Goal: Transaction & Acquisition: Subscribe to service/newsletter

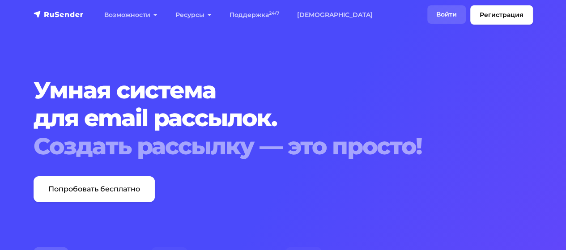
click at [448, 19] on link "Войти" at bounding box center [446, 14] width 38 height 18
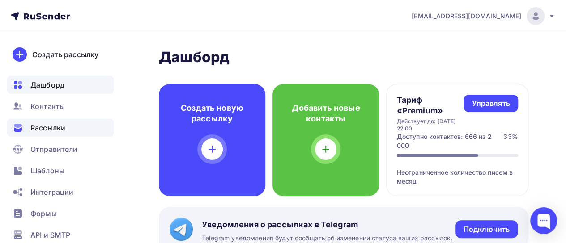
click at [45, 129] on span "Рассылки" at bounding box center [47, 128] width 35 height 11
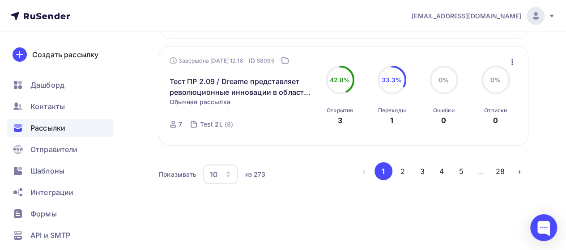
scroll to position [1087, 0]
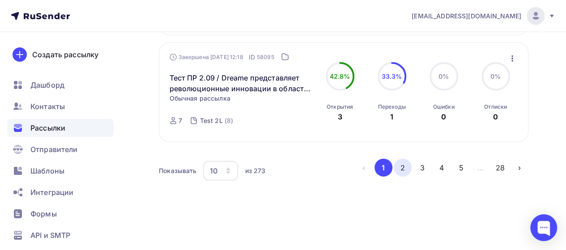
click at [406, 166] on button "2" at bounding box center [402, 168] width 18 height 18
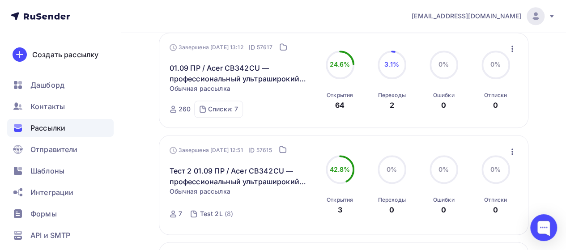
scroll to position [461, 0]
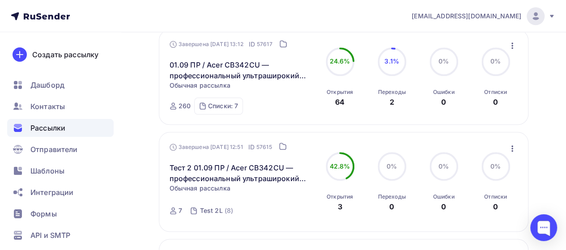
click at [511, 47] on icon "button" at bounding box center [512, 45] width 2 height 6
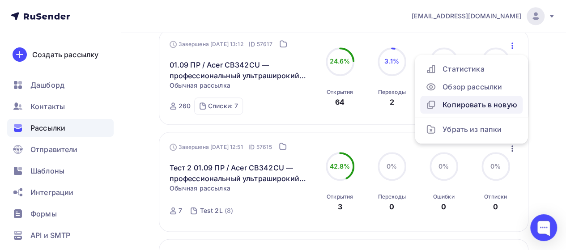
click at [475, 107] on div "Копировать в новую" at bounding box center [471, 104] width 92 height 11
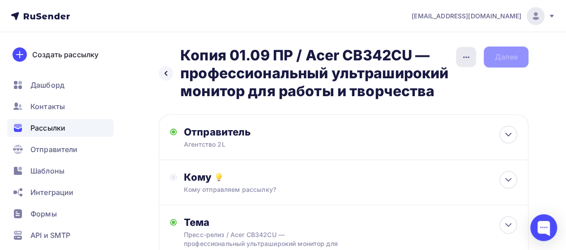
click at [475, 54] on div "button" at bounding box center [466, 57] width 20 height 20
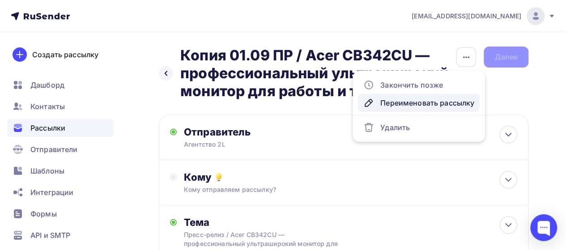
click at [419, 105] on div "Переименовать рассылку" at bounding box center [418, 102] width 111 height 11
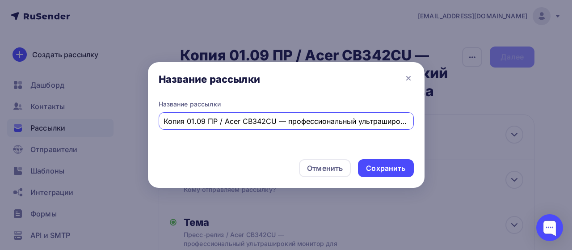
scroll to position [0, 126]
click at [198, 122] on input "Копия 01.09 ПР / Acer CB342CU — профессиональный ультраширокий монитор для рабо…" at bounding box center [286, 121] width 245 height 11
click at [185, 120] on input "Копия 01.09 ПР / Acer CB342CU — профессиональный ультраширокий монитор для рабо…" at bounding box center [286, 121] width 245 height 11
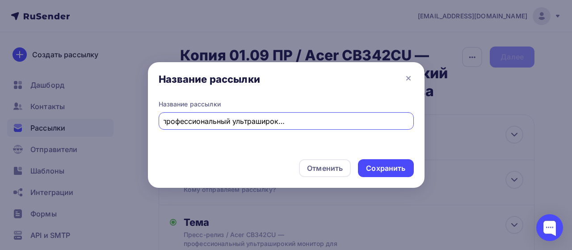
drag, startPoint x: 220, startPoint y: 118, endPoint x: 444, endPoint y: 125, distance: 223.7
click at [444, 125] on div "Название рассылки Название рассылки Тест 10.09 ПР / Acer CB342CU — профессионал…" at bounding box center [286, 125] width 572 height 250
paste input "Сверхширокий, изогнутый, игровой: представлен Acer CZ342CURJ0"
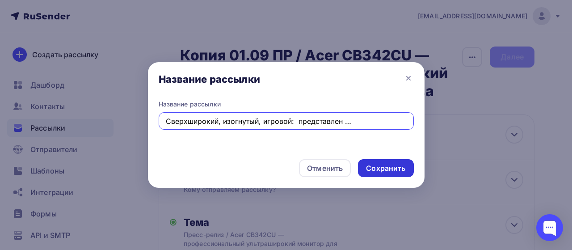
type input "Тест 10.09 ПР / Сверхширокий, изогнутый, игровой: представлен Acer CZ342CURJ0"
click at [394, 165] on div "Сохранить" at bounding box center [385, 168] width 39 height 10
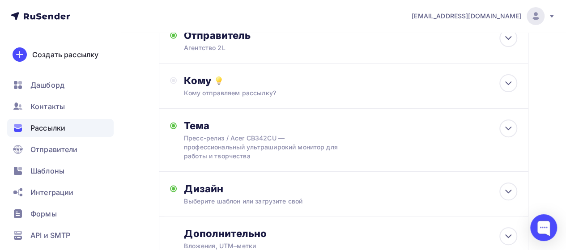
scroll to position [104, 0]
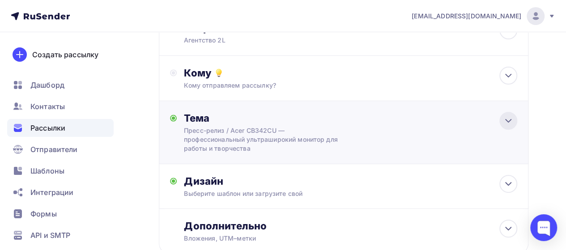
click at [511, 123] on icon at bounding box center [508, 120] width 11 height 11
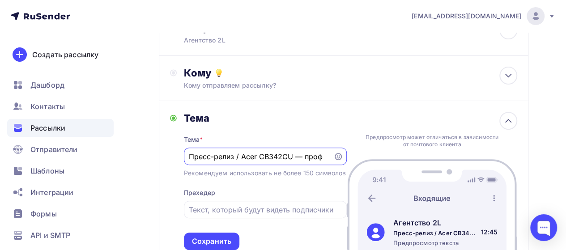
scroll to position [0, 0]
type input "П"
paste input "Сверхширокий, изогнутый, игровой: представлен Acer CZ342CURJ0"
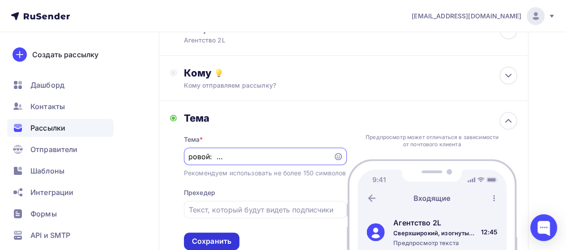
type input "Сверхширокий, изогнутый, игровой: представлен Acer CZ342CURJ0"
click at [216, 245] on div "Сохранить" at bounding box center [211, 241] width 55 height 17
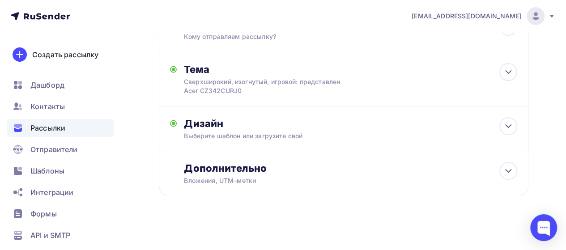
scroll to position [157, 0]
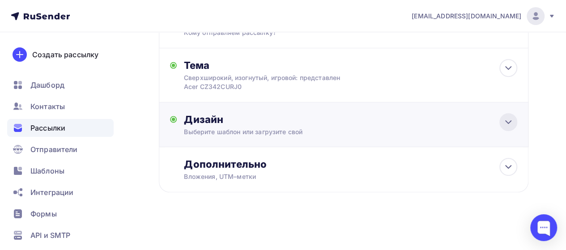
click at [506, 118] on icon at bounding box center [508, 122] width 11 height 11
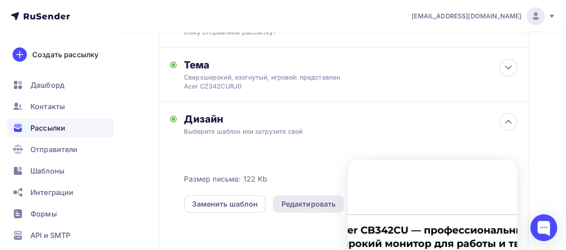
click at [309, 203] on div "Редактировать" at bounding box center [308, 204] width 55 height 11
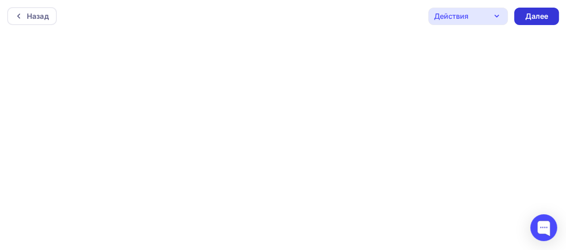
click at [542, 13] on div "Далее" at bounding box center [535, 16] width 23 height 10
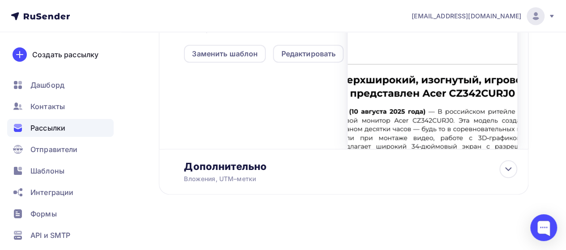
scroll to position [310, 0]
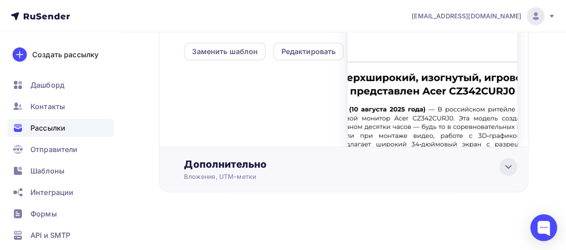
click at [507, 169] on icon at bounding box center [508, 166] width 11 height 11
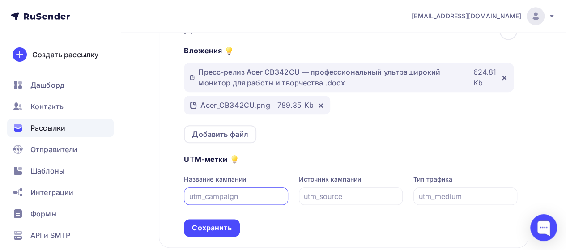
scroll to position [451, 0]
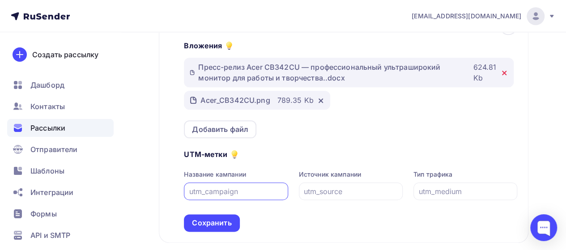
click at [503, 74] on icon at bounding box center [504, 73] width 4 height 4
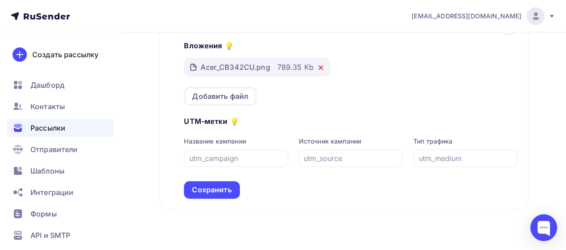
click at [319, 71] on icon at bounding box center [320, 67] width 7 height 7
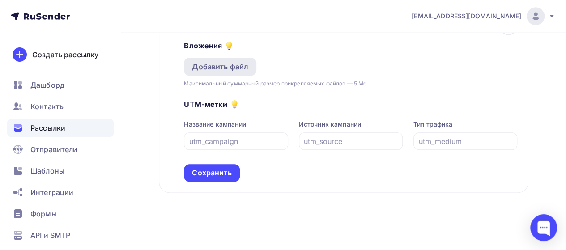
click at [235, 70] on div "Добавить файл" at bounding box center [220, 66] width 56 height 11
click at [210, 71] on div "Добавить файл" at bounding box center [220, 66] width 56 height 11
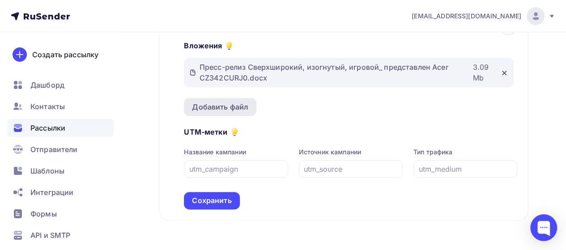
click at [231, 106] on div "Добавить файл" at bounding box center [220, 107] width 56 height 11
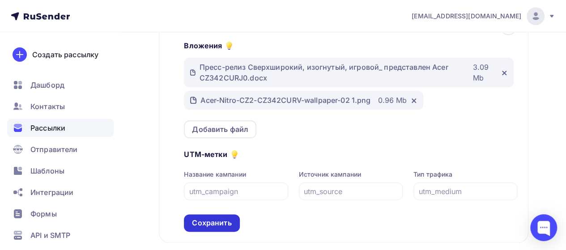
click at [229, 225] on div "Сохранить" at bounding box center [211, 223] width 39 height 10
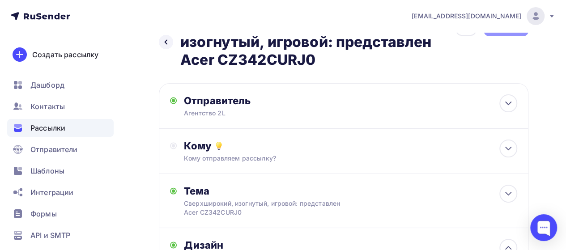
scroll to position [30, 0]
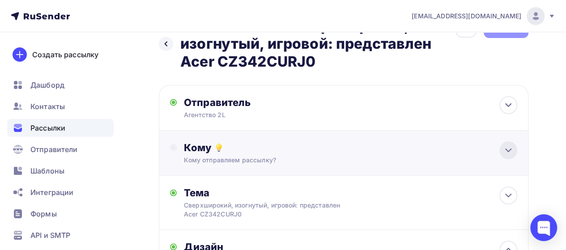
click at [509, 150] on icon at bounding box center [507, 150] width 5 height 3
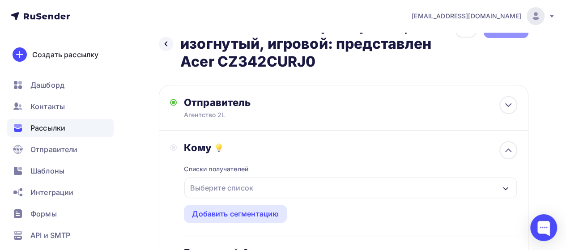
click at [278, 184] on div "Выберите список" at bounding box center [350, 188] width 332 height 21
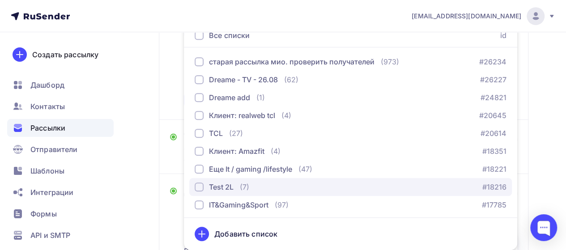
click at [234, 187] on div "Test 2L (7)" at bounding box center [222, 187] width 55 height 11
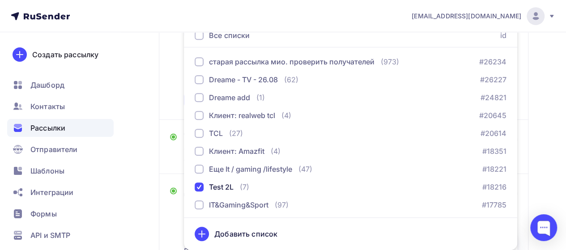
click at [169, 100] on div "Кому Списки получателей Test 2L Все списки id старая рассылка мио. проверить по…" at bounding box center [343, 33] width 369 height 173
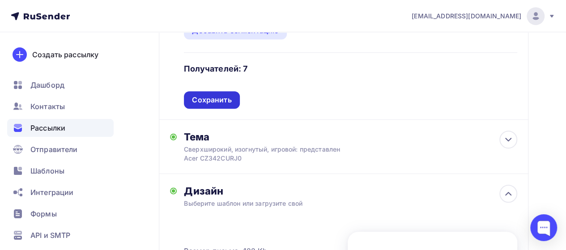
click at [213, 102] on div "Сохранить" at bounding box center [211, 100] width 39 height 10
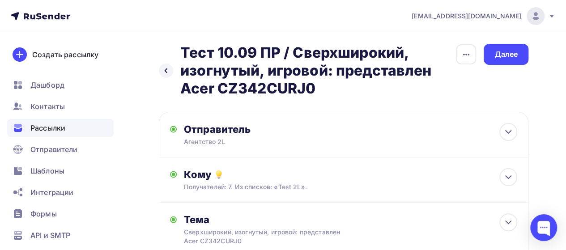
scroll to position [0, 0]
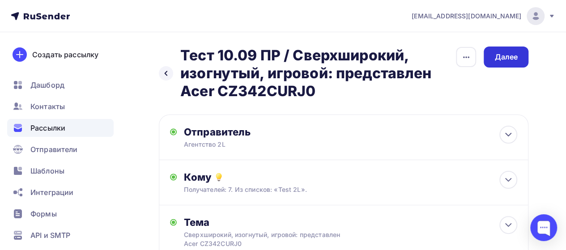
click at [509, 55] on div "Далее" at bounding box center [505, 57] width 23 height 10
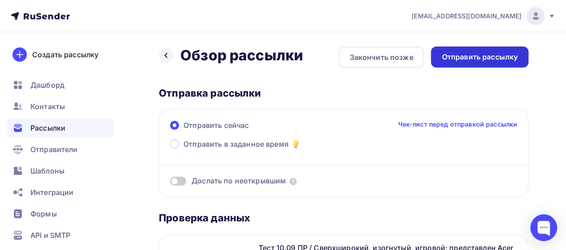
click at [491, 58] on div "Отправить рассылку" at bounding box center [479, 57] width 76 height 10
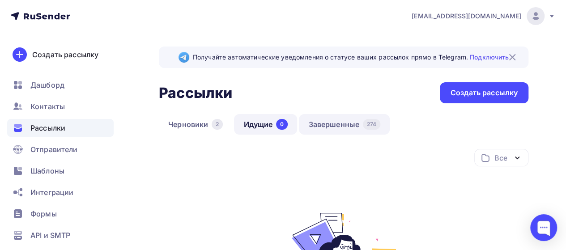
click at [366, 125] on div "274" at bounding box center [371, 124] width 17 height 11
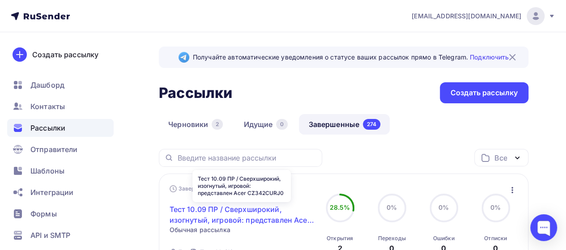
click at [255, 216] on link "Тест 10.09 ПР / Сверхширокий, изогнутый, игровой: представлен Acer CZ342CURJ0" at bounding box center [241, 214] width 144 height 21
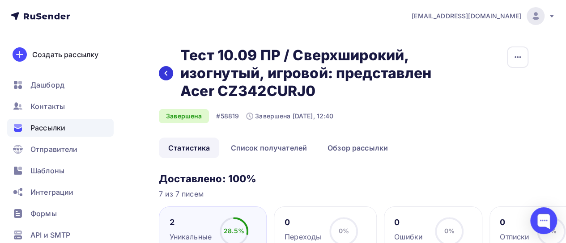
click at [168, 78] on div at bounding box center [166, 73] width 14 height 14
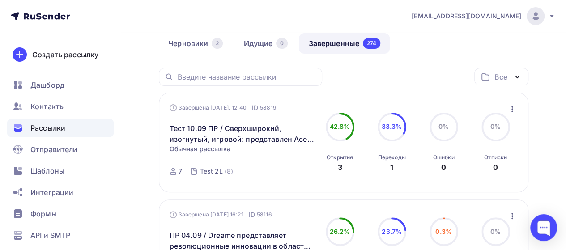
scroll to position [74, 0]
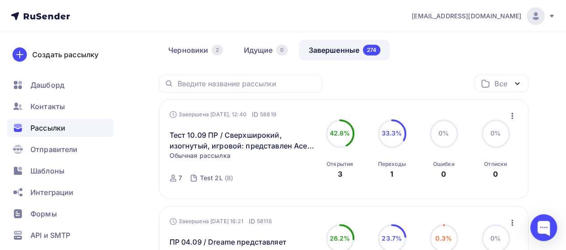
click at [512, 114] on icon "button" at bounding box center [512, 116] width 2 height 6
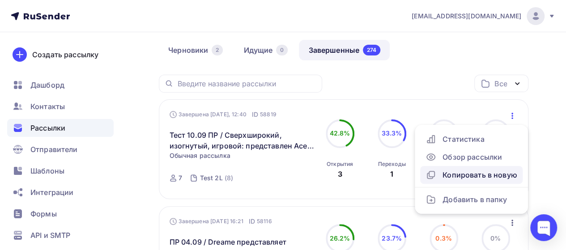
click at [473, 173] on div "Копировать в новую" at bounding box center [471, 174] width 92 height 11
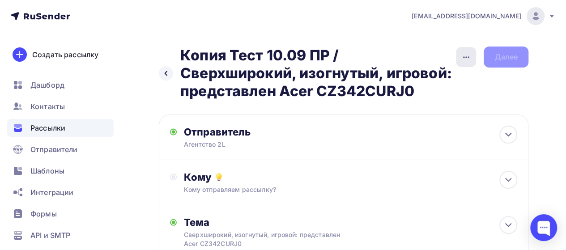
click at [467, 59] on icon "button" at bounding box center [466, 57] width 11 height 11
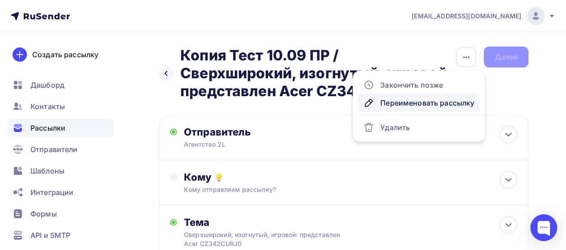
click at [422, 106] on div "Переименовать рассылку" at bounding box center [418, 102] width 111 height 11
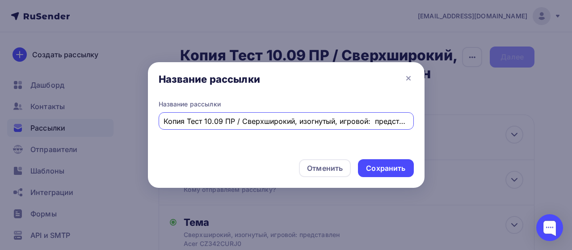
scroll to position [0, 76]
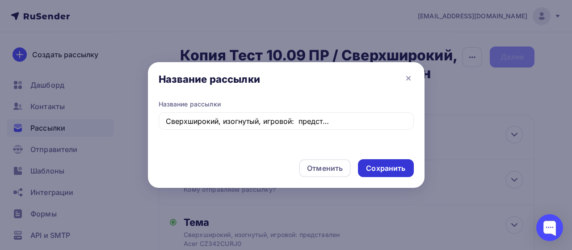
click at [388, 165] on div "Сохранить" at bounding box center [385, 168] width 39 height 10
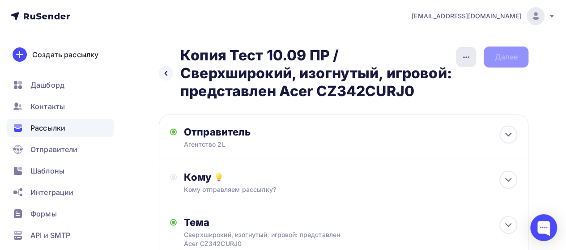
click at [465, 58] on icon "button" at bounding box center [466, 57] width 11 height 11
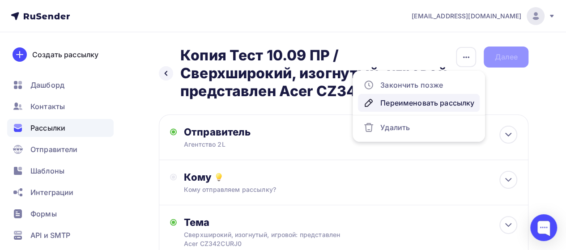
click at [419, 106] on div "Переименовать рассылку" at bounding box center [418, 102] width 111 height 11
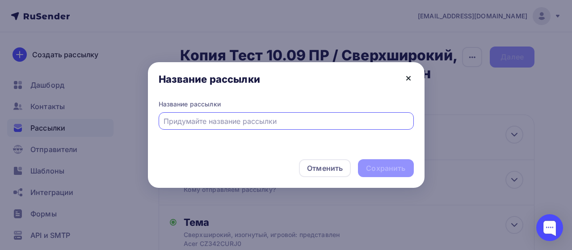
click at [408, 77] on icon at bounding box center [409, 78] width 4 height 4
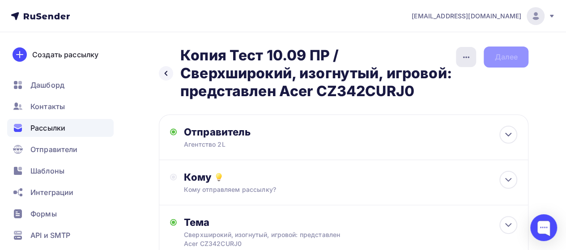
click at [466, 58] on icon "button" at bounding box center [466, 57] width 11 height 11
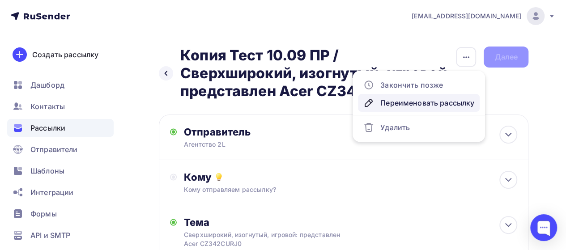
click at [427, 103] on div "Переименовать рассылку" at bounding box center [418, 102] width 111 height 11
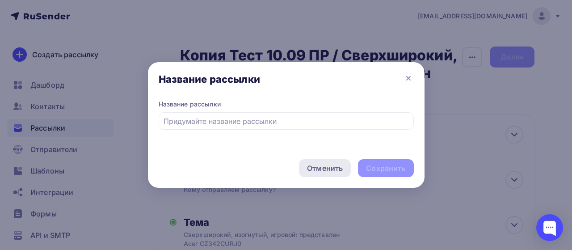
click at [334, 166] on div "Отменить" at bounding box center [325, 168] width 36 height 11
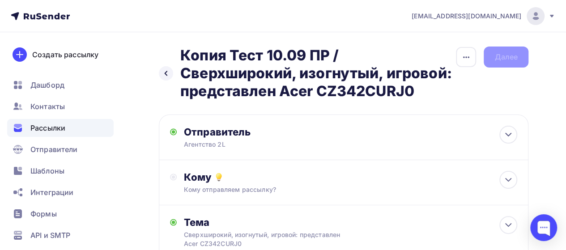
drag, startPoint x: 182, startPoint y: 55, endPoint x: 426, endPoint y: 93, distance: 246.1
click at [426, 93] on h2 "Копия Тест 10.09 ПР / Сверхширокий, изогнутый, игровой: представлен Acer CZ342C…" at bounding box center [317, 74] width 275 height 54
copy h2 "Копия Тест 10.09 ПР / Сверхширокий, изогнутый, игровой: представлен Acer CZ342C…"
click at [461, 56] on icon "button" at bounding box center [466, 57] width 11 height 11
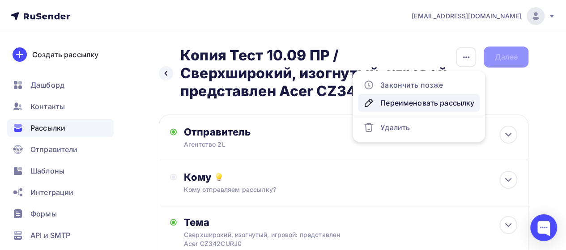
click at [431, 99] on div "Переименовать рассылку" at bounding box center [418, 102] width 111 height 11
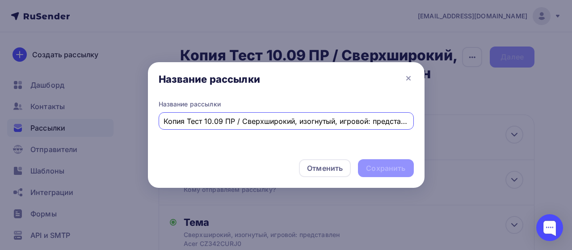
scroll to position [0, 74]
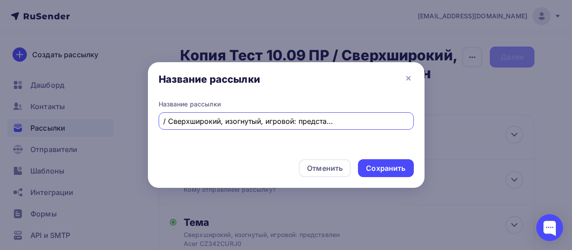
click at [340, 123] on input "Копия Тест 10.09 ПР / Сверхширокий, изогнутый, игровой: представлен Acer CZ342C…" at bounding box center [286, 121] width 245 height 11
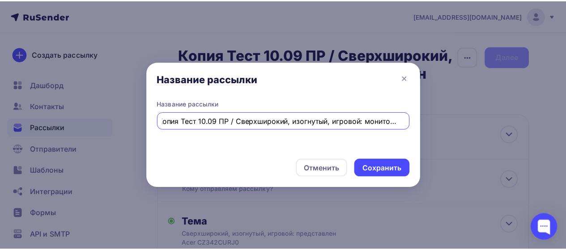
scroll to position [0, 0]
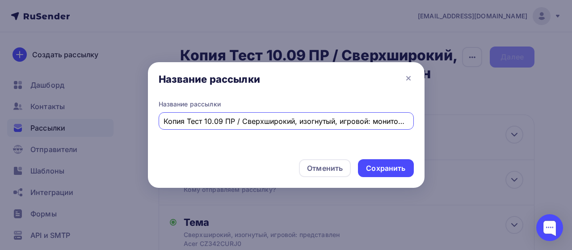
click at [185, 120] on input "Копия Тест 10.09 ПР / Сверхширокий, изогнутый, игровой: монитор Acer CZ342CURJ0" at bounding box center [286, 121] width 245 height 11
click at [167, 122] on input "Тест 10.09 ПР / Сверхширокий, изогнутый, игровой: монитор Acer CZ342CURJ0" at bounding box center [286, 121] width 245 height 11
click at [178, 122] on input "Тест 10.09 ПР / Сверхширокий, изогнутый, игровой: монитор Acer CZ342CURJ0" at bounding box center [286, 121] width 245 height 11
click at [179, 120] on input "Тест 10.09 ПР / Сверхширокий, изогнутый, игровой: монитор Acer CZ342CURJ0" at bounding box center [286, 121] width 245 height 11
type input "Тест 2 10.09 ПР / Сверхширокий, изогнутый, игровой: монитор Acer CZ342CURJ0"
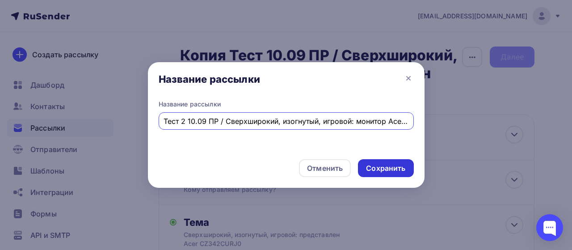
click at [382, 169] on div "Сохранить" at bounding box center [385, 168] width 39 height 10
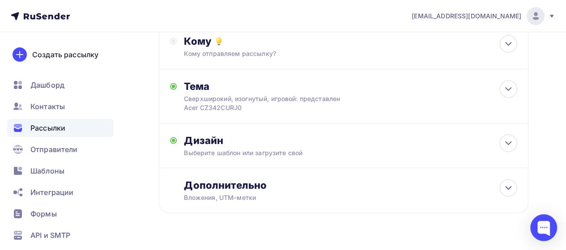
scroll to position [157, 0]
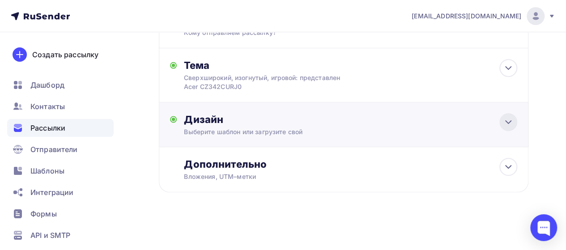
click at [508, 121] on icon at bounding box center [508, 122] width 11 height 11
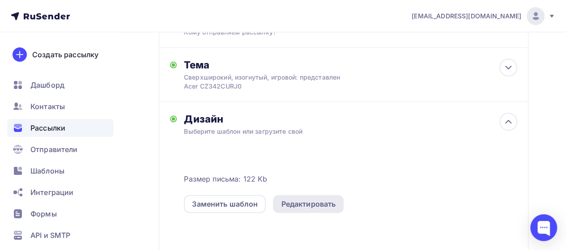
click at [307, 201] on div "Редактировать" at bounding box center [308, 204] width 55 height 11
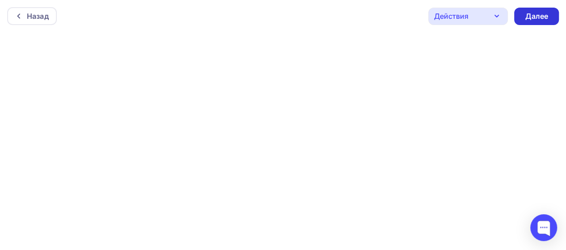
click at [538, 15] on div "Далее" at bounding box center [535, 16] width 23 height 10
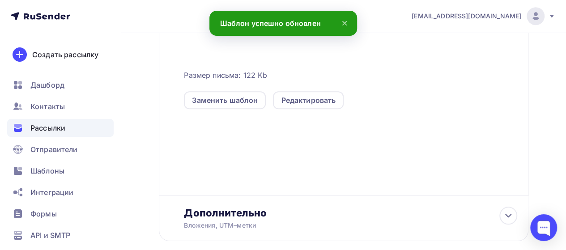
scroll to position [310, 0]
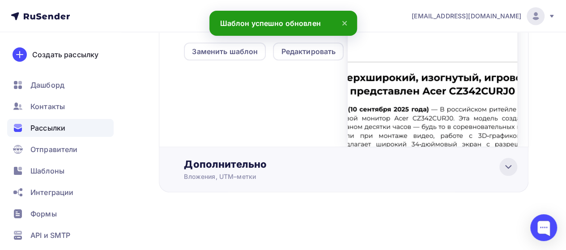
click at [508, 172] on div at bounding box center [508, 167] width 18 height 18
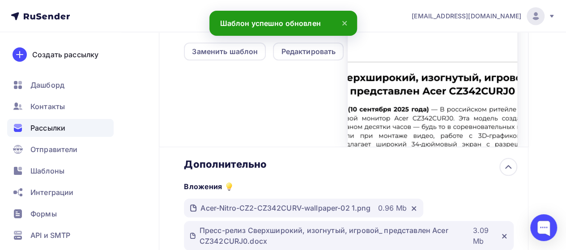
scroll to position [0, 0]
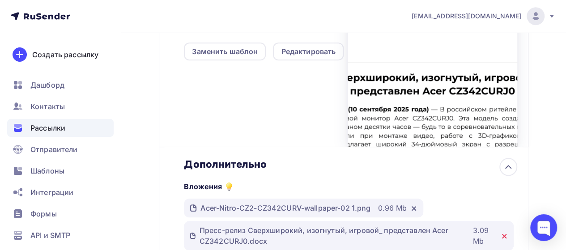
click at [503, 237] on icon at bounding box center [504, 236] width 4 height 4
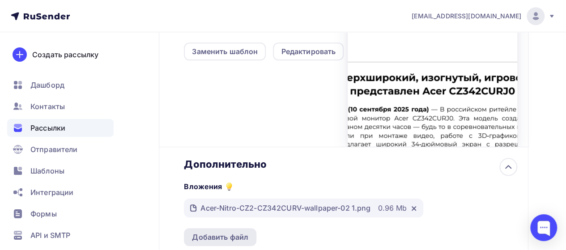
click at [216, 240] on div "Добавить файл" at bounding box center [220, 237] width 56 height 11
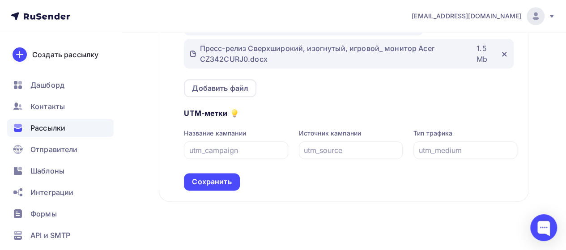
scroll to position [482, 0]
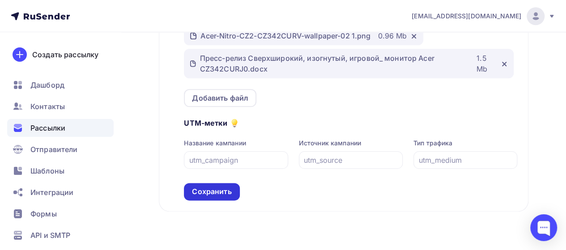
click at [216, 200] on div "Сохранить" at bounding box center [211, 191] width 55 height 17
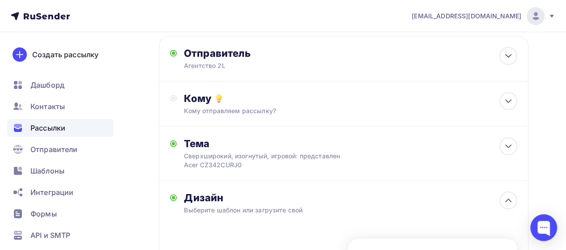
scroll to position [81, 0]
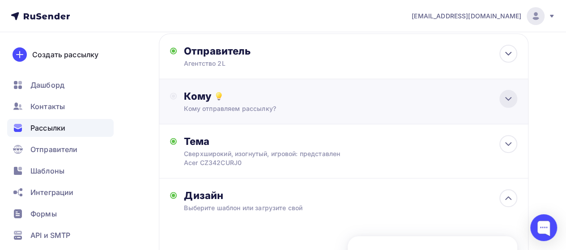
click at [504, 106] on div at bounding box center [508, 99] width 18 height 18
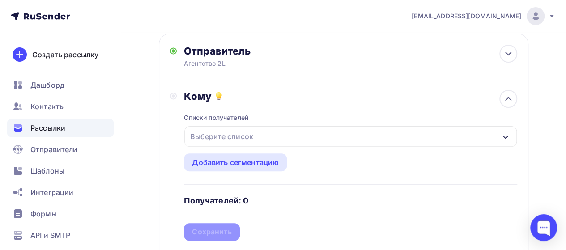
click at [220, 140] on div "Выберите список" at bounding box center [221, 136] width 70 height 16
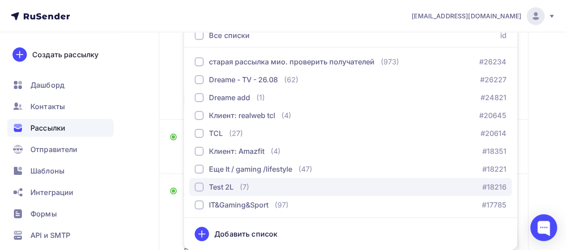
click at [208, 187] on div "Test 2L" at bounding box center [214, 187] width 39 height 11
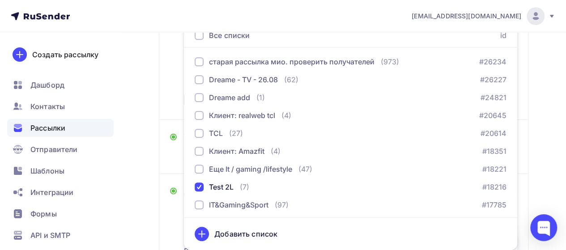
click at [170, 93] on div "Кому Списки получателей Test 2L Все списки id старая рассылка мио. проверить по…" at bounding box center [343, 33] width 347 height 151
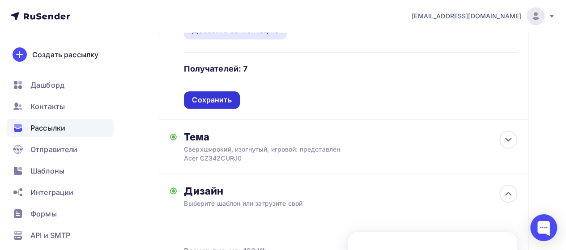
click at [216, 100] on div "Сохранить" at bounding box center [211, 100] width 39 height 10
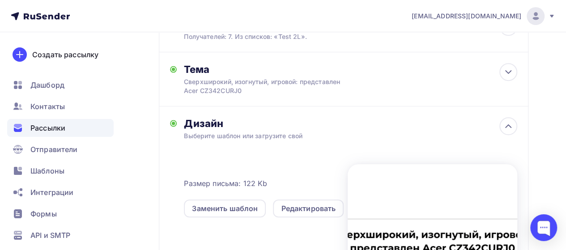
scroll to position [125, 0]
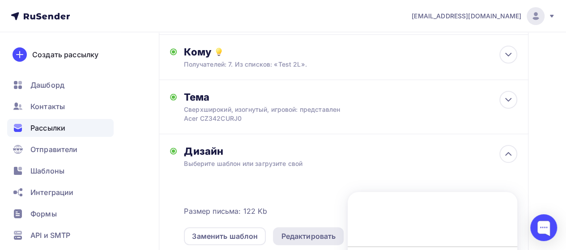
click at [310, 228] on div "Редактировать" at bounding box center [308, 236] width 71 height 18
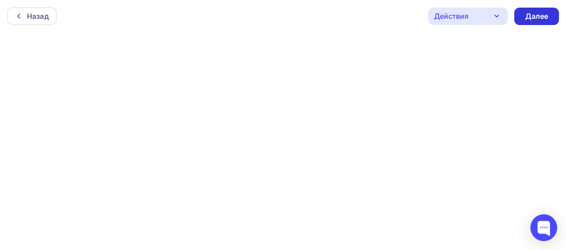
click at [541, 17] on div "Далее" at bounding box center [535, 16] width 23 height 10
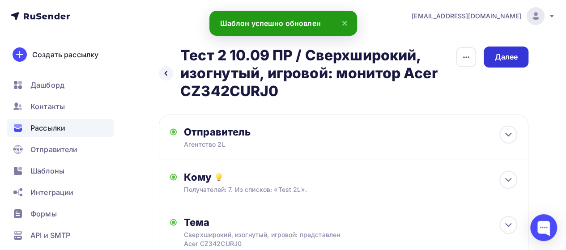
click at [506, 58] on div "Далее" at bounding box center [505, 57] width 23 height 10
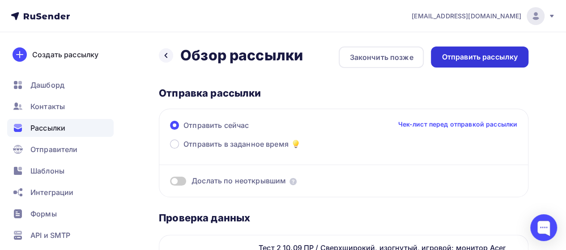
click at [494, 57] on div "Отправить рассылку" at bounding box center [479, 57] width 76 height 10
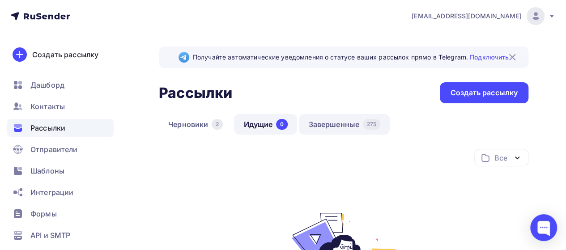
click at [343, 130] on link "Завершенные 275" at bounding box center [344, 124] width 91 height 21
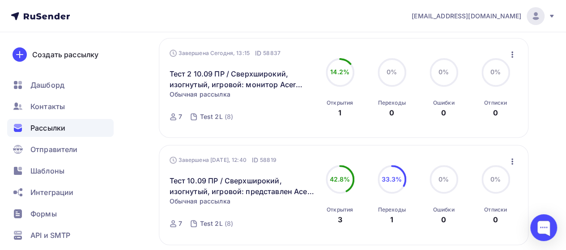
scroll to position [142, 0]
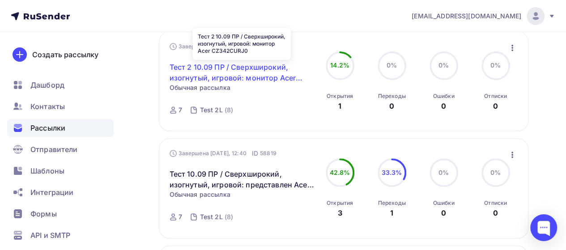
click at [238, 77] on link "Тест 2 10.09 ПР / Сверхширокий, изогнутый, игровой: монитор Acer CZ342CURJ0" at bounding box center [241, 72] width 144 height 21
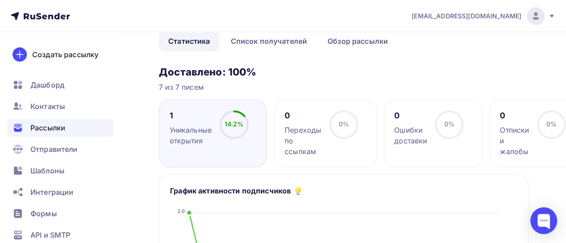
scroll to position [72, 0]
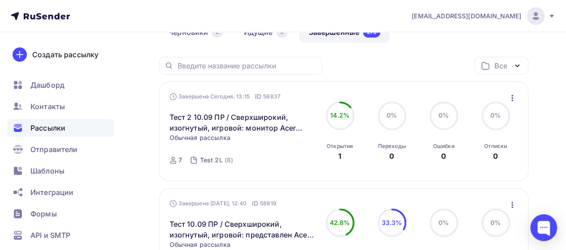
scroll to position [82, 0]
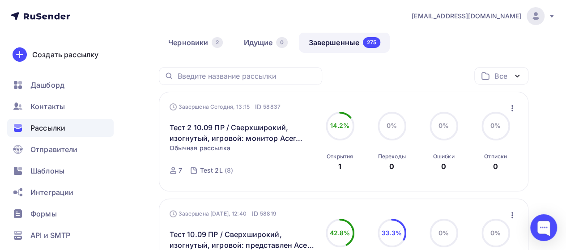
click at [511, 106] on icon "button" at bounding box center [512, 108] width 2 height 6
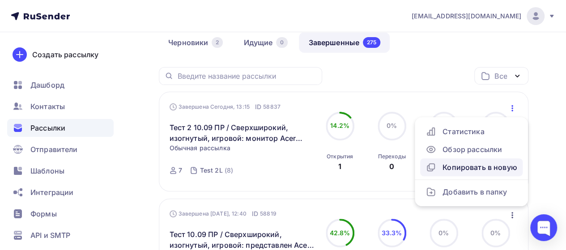
click at [463, 167] on div "Копировать в новую" at bounding box center [471, 167] width 92 height 11
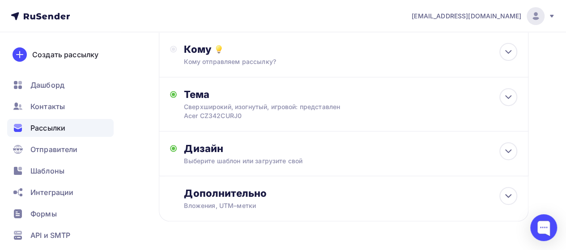
scroll to position [126, 0]
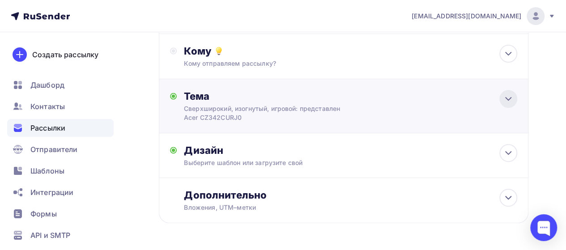
click at [504, 101] on icon at bounding box center [508, 98] width 11 height 11
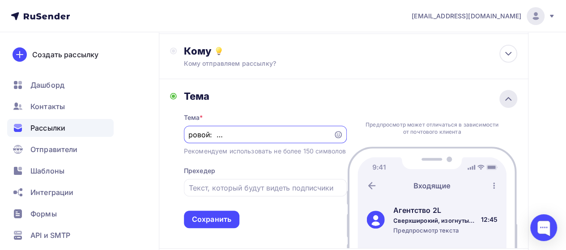
scroll to position [0, 0]
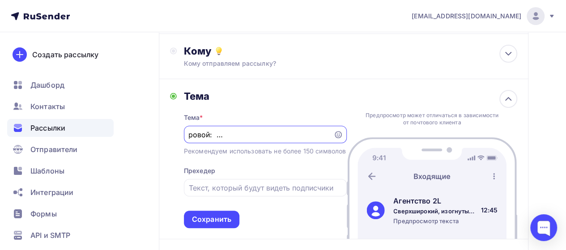
click at [257, 136] on input "Сверхширокий, изогнутый, игровой: представлен Acer CZ342CURJ0" at bounding box center [258, 134] width 139 height 11
click at [259, 136] on input "Сверхширокий, изогнутый, игровой: представлен Acer CZ342CURJ0" at bounding box center [258, 134] width 139 height 11
type input "Сверхширокий, изогнутый, игровой: монитор Acer CZ342CURJ0"
click at [207, 228] on div "Сохранить" at bounding box center [211, 219] width 55 height 17
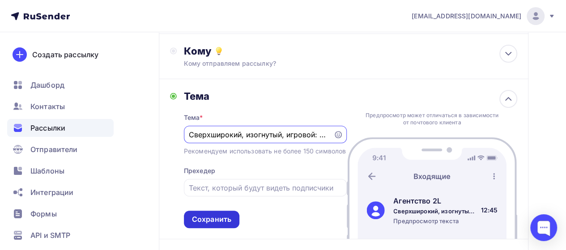
scroll to position [0, 0]
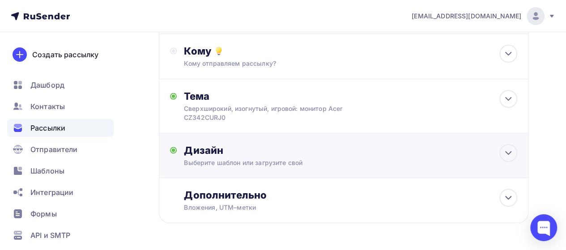
click at [341, 170] on div "Дизайн Выберите шаблон или загрузите свой Размер письма: 122 Kb Заменить шаблон…" at bounding box center [343, 161] width 347 height 34
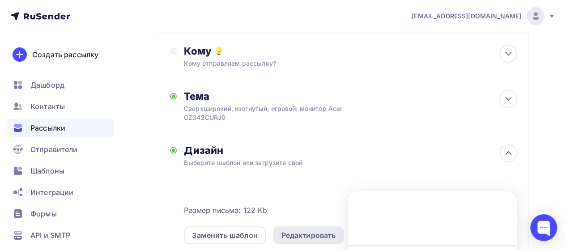
click at [303, 231] on div "Редактировать" at bounding box center [308, 235] width 55 height 11
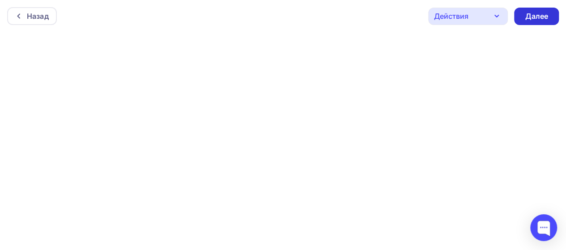
click at [537, 17] on div "Далее" at bounding box center [535, 16] width 23 height 10
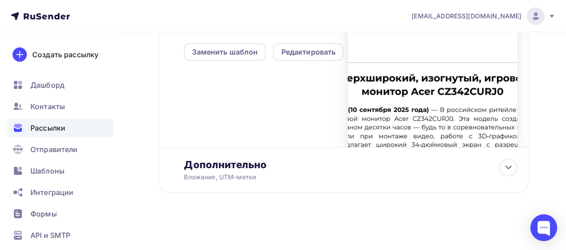
scroll to position [310, 0]
click at [506, 171] on icon at bounding box center [508, 166] width 11 height 11
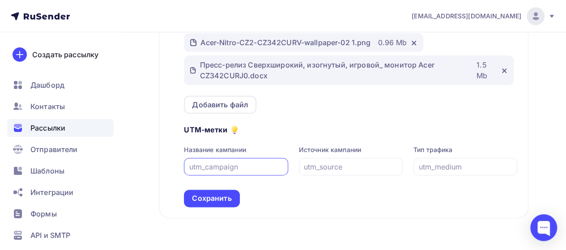
scroll to position [477, 0]
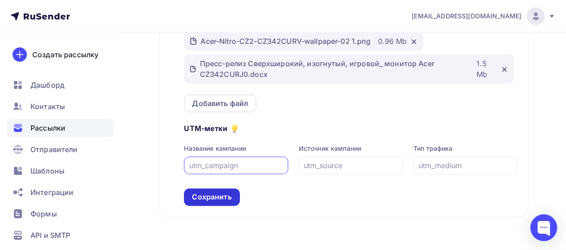
click at [201, 200] on div "Сохранить" at bounding box center [211, 197] width 39 height 10
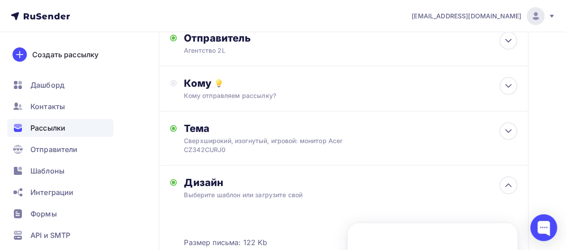
scroll to position [98, 0]
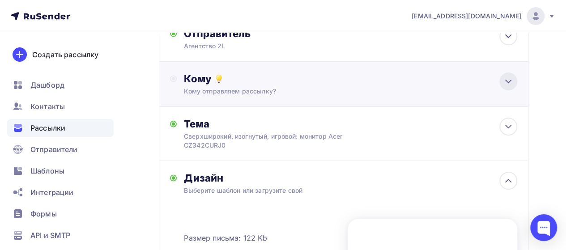
click at [508, 85] on icon at bounding box center [508, 81] width 11 height 11
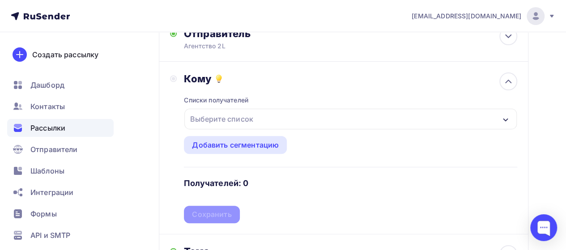
click at [309, 118] on div "Выберите список" at bounding box center [350, 119] width 332 height 21
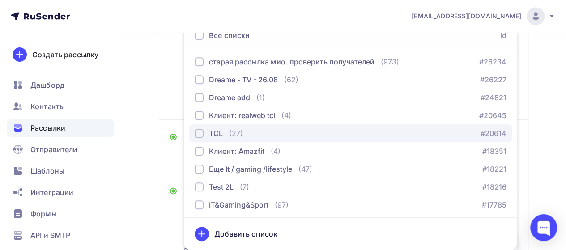
click at [217, 134] on div "TCL" at bounding box center [216, 133] width 14 height 11
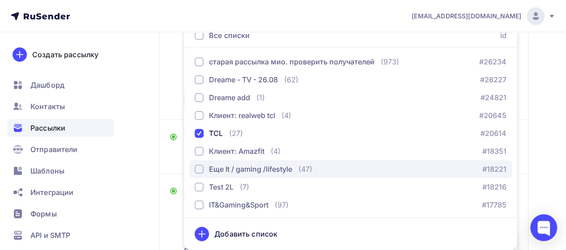
click at [215, 168] on div "Еще It / gaming /lifestyle" at bounding box center [250, 169] width 83 height 11
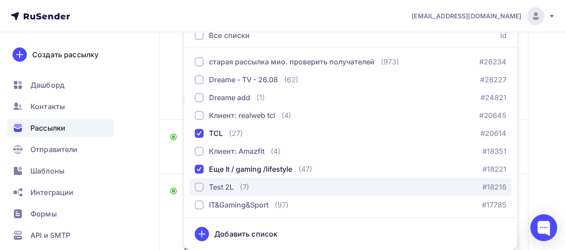
click at [211, 184] on div "Test 2L" at bounding box center [221, 187] width 25 height 11
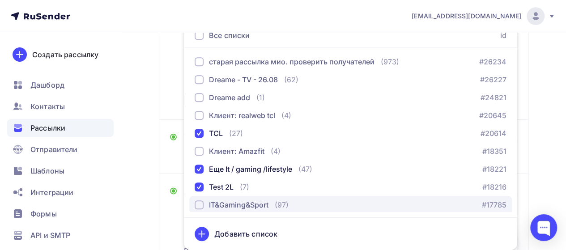
click at [218, 201] on div "IT&Gaming&Sport" at bounding box center [238, 204] width 59 height 11
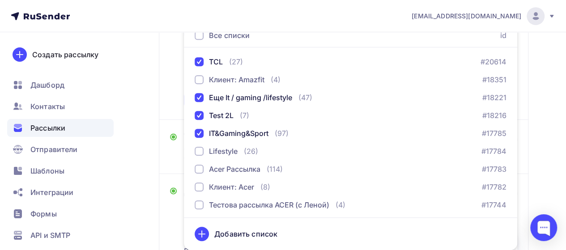
scroll to position [73, 0]
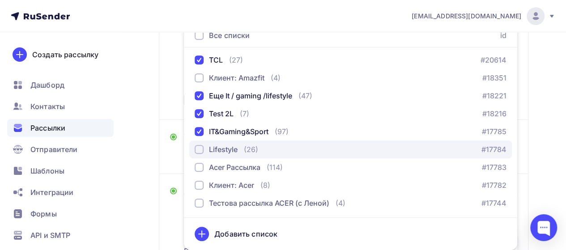
click at [233, 153] on div "Lifestyle" at bounding box center [223, 149] width 29 height 11
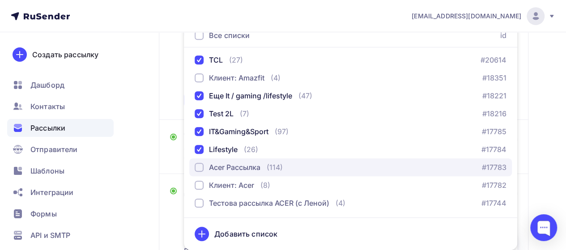
click at [242, 169] on div "Acer Рассылка" at bounding box center [234, 167] width 51 height 11
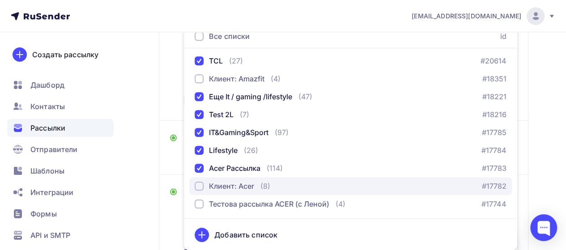
click at [246, 184] on div "Клиент: Acer" at bounding box center [231, 186] width 45 height 11
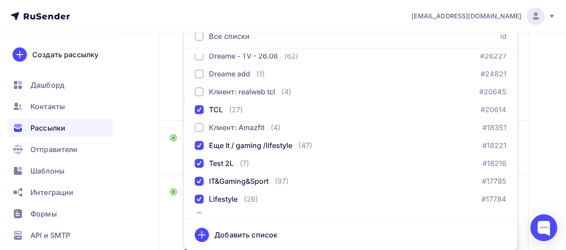
scroll to position [0, 0]
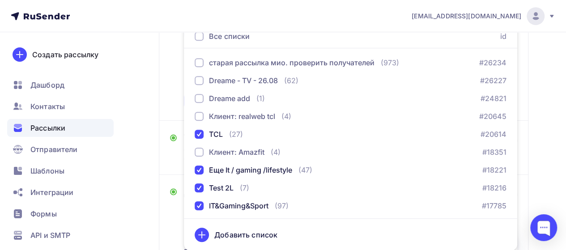
click at [173, 72] on div "Кому Списки получателей TCL Еще It / gaming /lifestyle Test 2L IT&Gaming&Sport …" at bounding box center [343, 34] width 347 height 151
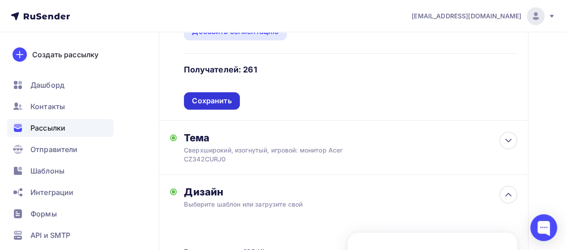
click at [215, 101] on div "Сохранить" at bounding box center [211, 101] width 39 height 10
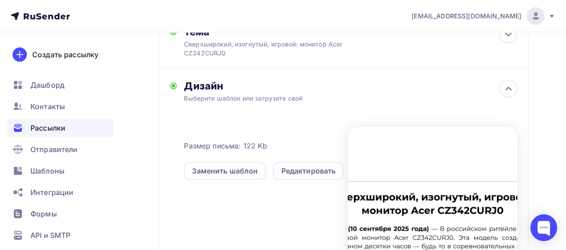
scroll to position [186, 0]
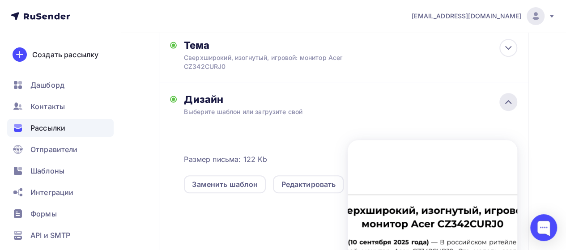
click at [509, 104] on icon at bounding box center [508, 102] width 11 height 11
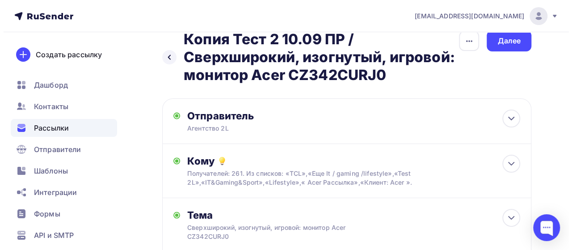
scroll to position [0, 0]
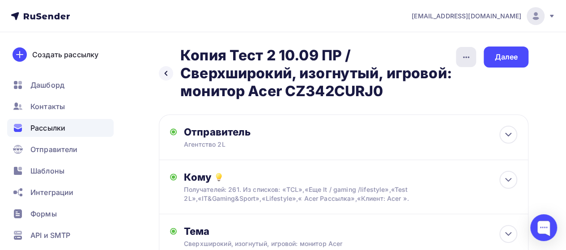
click at [468, 57] on icon "button" at bounding box center [466, 57] width 6 height 2
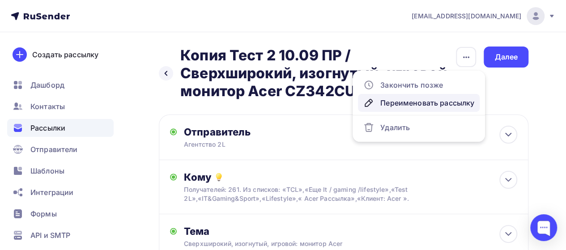
click at [412, 102] on div "Переименовать рассылку" at bounding box center [418, 102] width 111 height 11
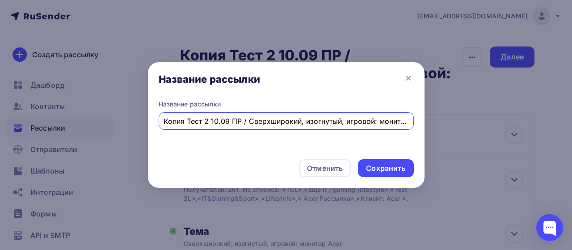
scroll to position [0, 66]
click at [218, 123] on input "Копия Тест 2 10.09 ПР / Сверхширокий, изогнутый, игровой: монитор Acer CZ342CUR…" at bounding box center [286, 121] width 245 height 11
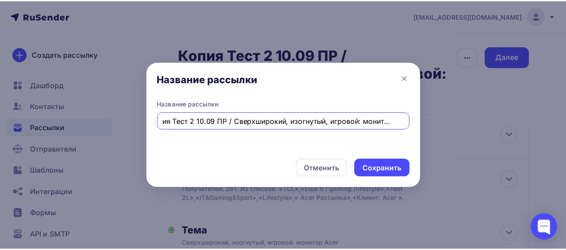
scroll to position [0, 0]
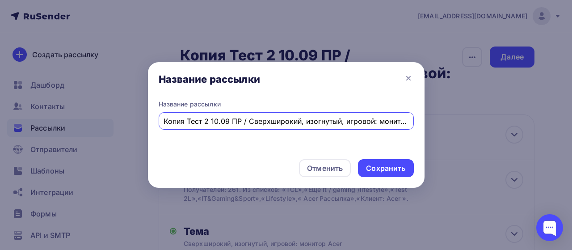
click at [205, 122] on input "Копия Тест 2 10.09 ПР / Сверхширокий, изогнутый, игровой: монитор Acer CZ342CUR…" at bounding box center [286, 121] width 245 height 11
click at [209, 123] on input "Копия Тест 2 10.09 ПР / Сверхширокий, изогнутый, игровой: монитор Acer CZ342CUR…" at bounding box center [286, 121] width 245 height 11
type input "10.09 ПР / Сверхширокий, изогнутый, игровой: монитор Acer CZ342CURJ0"
click at [398, 166] on div "Сохранить" at bounding box center [385, 168] width 39 height 10
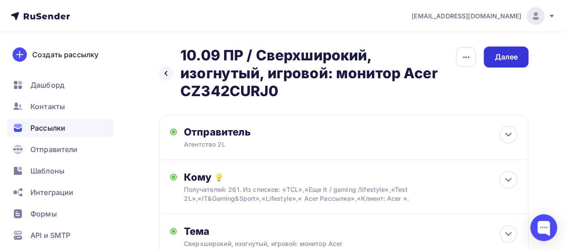
click at [514, 58] on div "Далее" at bounding box center [505, 57] width 23 height 10
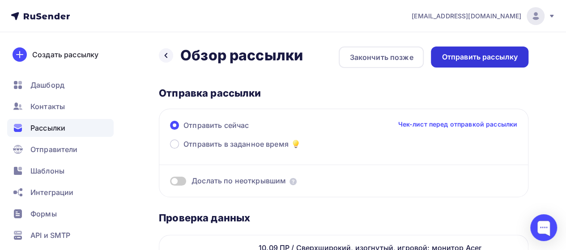
click at [493, 55] on div "Отправить рассылку" at bounding box center [479, 57] width 76 height 10
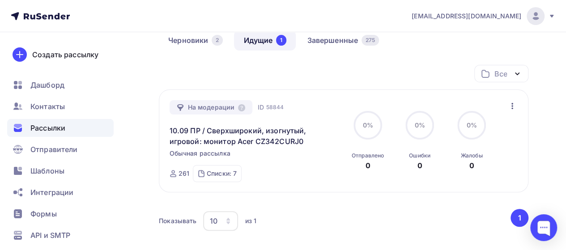
scroll to position [83, 0]
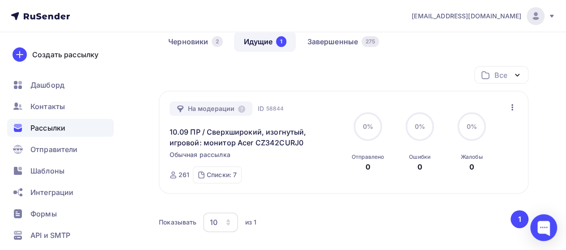
click at [513, 106] on icon "button" at bounding box center [512, 107] width 11 height 11
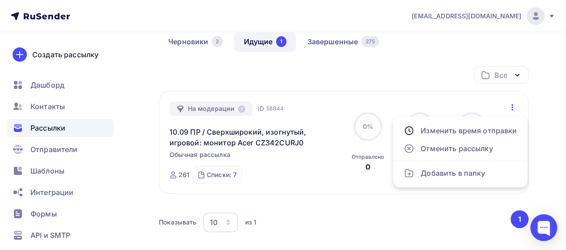
click at [353, 206] on div "Все Все папки Acer (47) Dreame (19) TCL (6) Amazfit (6) TCL tests (10) ACer tes…" at bounding box center [343, 155] width 369 height 178
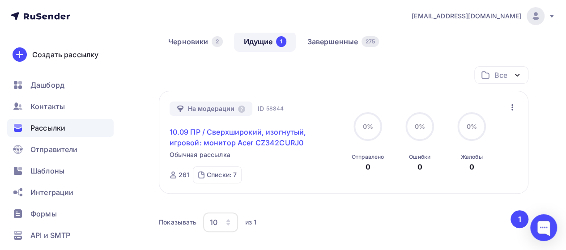
click at [261, 139] on link "10.09 ПР / Сверхширокий, изогнутый, игровой: монитор Acer CZ342CURJ0" at bounding box center [245, 137] width 153 height 21
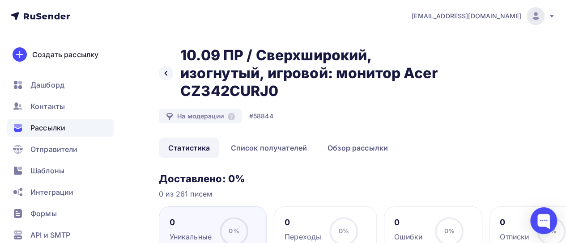
scroll to position [92, 0]
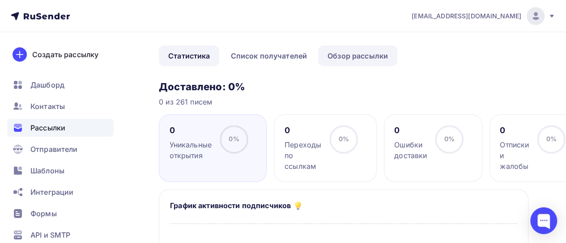
click at [368, 54] on link "Обзор рассылки" at bounding box center [357, 56] width 79 height 21
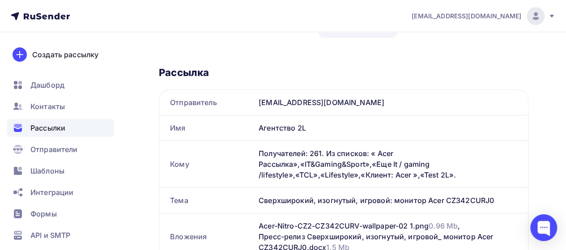
scroll to position [70, 0]
